Goal: Task Accomplishment & Management: Use online tool/utility

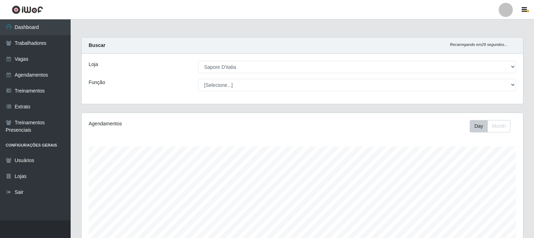
select select "266"
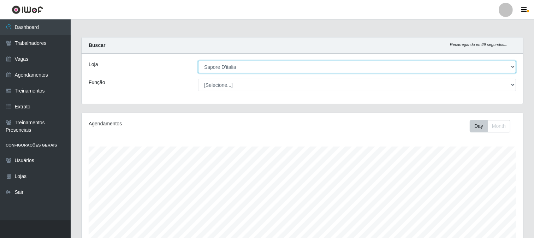
click at [244, 63] on select "[Selecione...] Sapore D'italia" at bounding box center [357, 67] width 318 height 12
click at [198, 61] on select "[Selecione...] Sapore D'italia" at bounding box center [357, 67] width 318 height 12
click at [258, 64] on select "[Selecione...] Sapore D'italia" at bounding box center [357, 67] width 318 height 12
click at [198, 61] on select "[Selecione...] Sapore D'italia" at bounding box center [357, 67] width 318 height 12
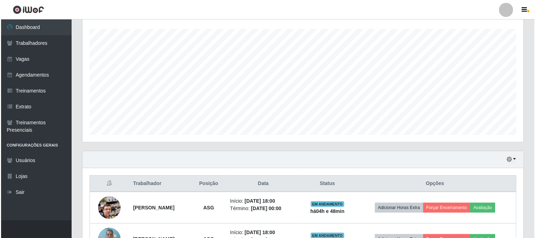
scroll to position [168, 0]
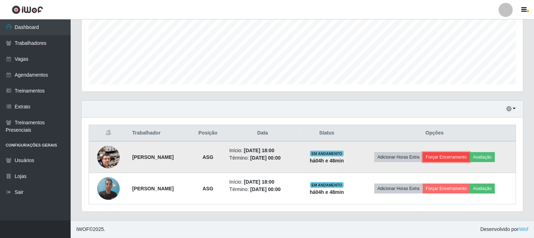
click at [470, 156] on button "Forçar Encerramento" at bounding box center [445, 157] width 47 height 10
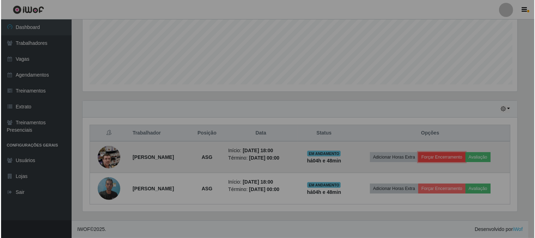
scroll to position [146, 441]
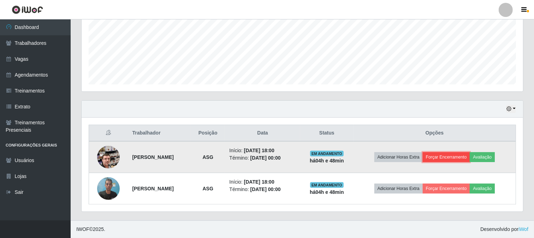
click at [453, 154] on button "Forçar Encerramento" at bounding box center [445, 157] width 47 height 10
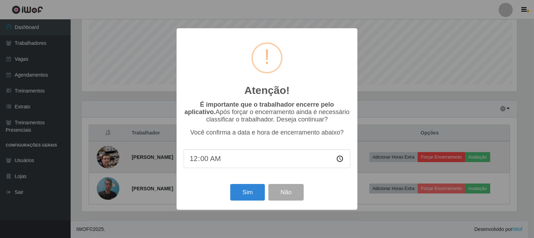
click at [453, 154] on div "Atenção! × É importante que o trabalhador encerre pelo aplicativo. Após forçar …" at bounding box center [267, 119] width 534 height 238
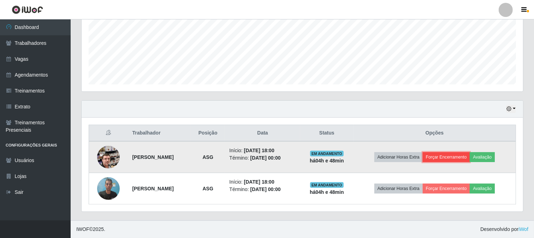
click at [453, 154] on button "Forçar Encerramento" at bounding box center [445, 157] width 47 height 10
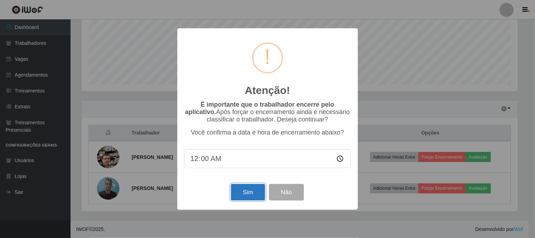
click at [256, 192] on button "Sim" at bounding box center [248, 192] width 34 height 17
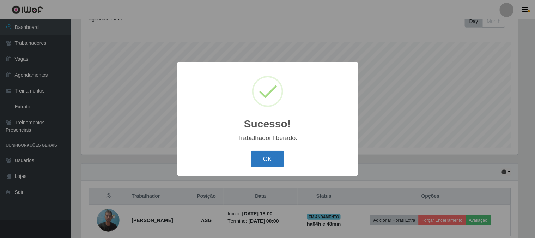
click at [272, 163] on button "OK" at bounding box center [267, 159] width 33 height 17
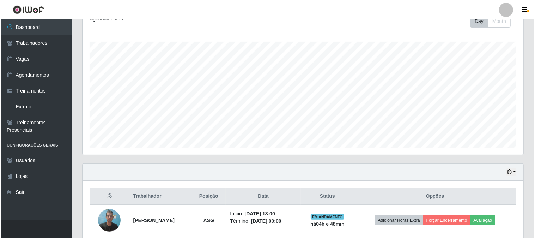
scroll to position [136, 0]
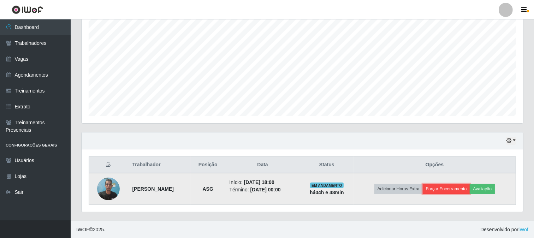
click at [462, 191] on button "Forçar Encerramento" at bounding box center [445, 189] width 47 height 10
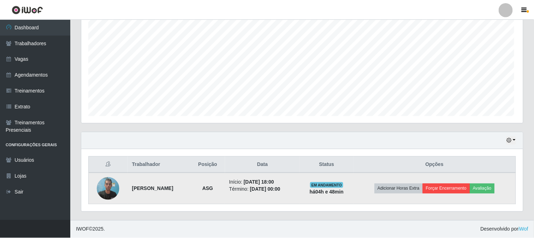
scroll to position [146, 437]
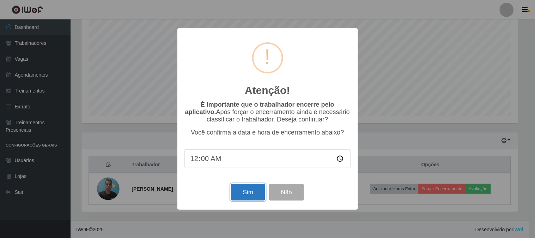
click at [255, 192] on button "Sim" at bounding box center [248, 192] width 34 height 17
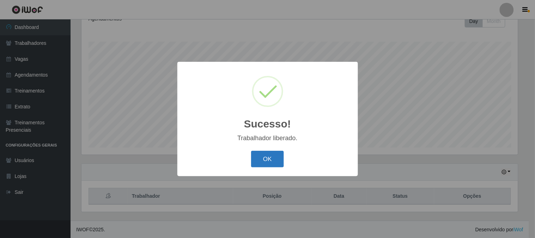
click at [273, 161] on button "OK" at bounding box center [267, 159] width 33 height 17
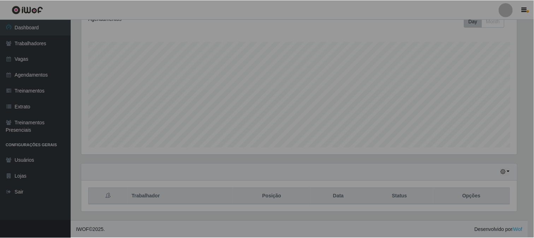
scroll to position [0, 0]
